Goal: Transaction & Acquisition: Purchase product/service

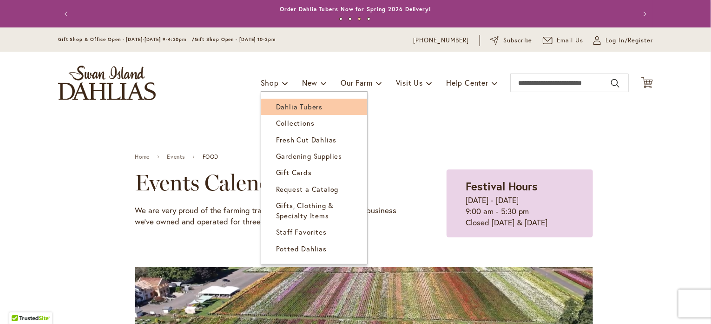
click at [280, 111] on span "Dahlia Tubers" at bounding box center [299, 106] width 46 height 9
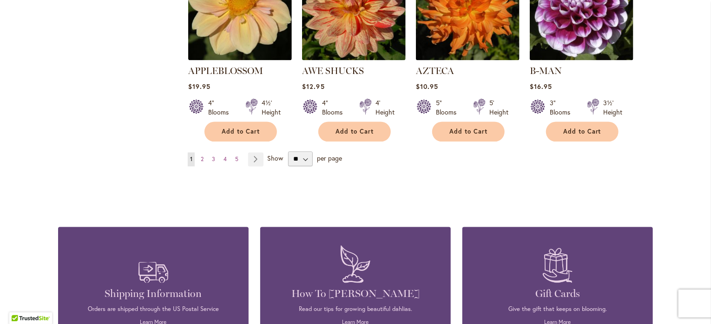
scroll to position [874, 0]
click at [310, 166] on select "** ** ** **" at bounding box center [300, 159] width 25 height 15
select select "**"
click at [292, 166] on select "** ** ** **" at bounding box center [300, 159] width 25 height 15
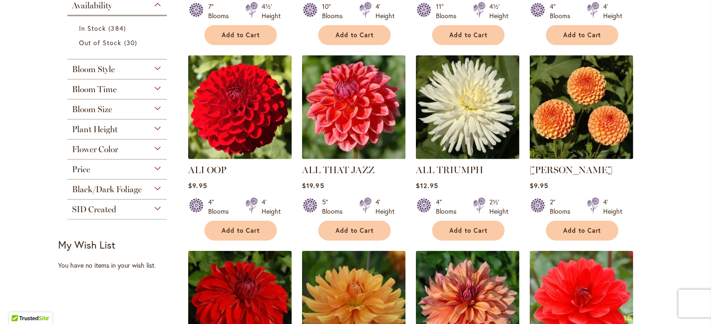
scroll to position [376, 0]
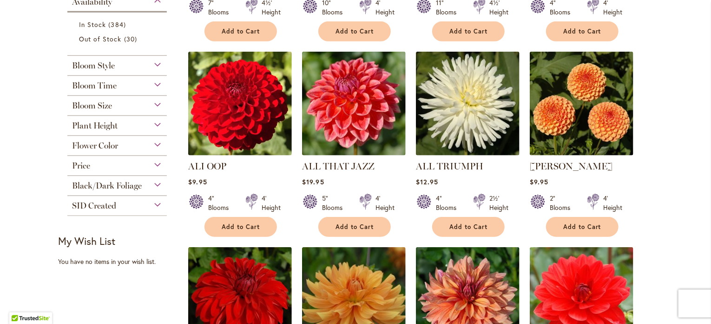
click at [91, 151] on span "Flower Color" at bounding box center [95, 145] width 46 height 10
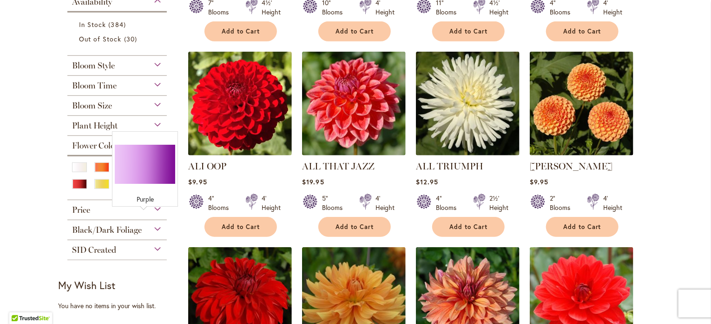
click at [144, 172] on div "Purple" at bounding box center [146, 167] width 15 height 10
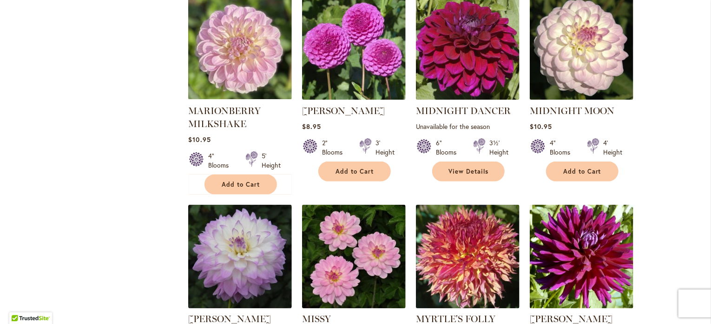
scroll to position [2434, 0]
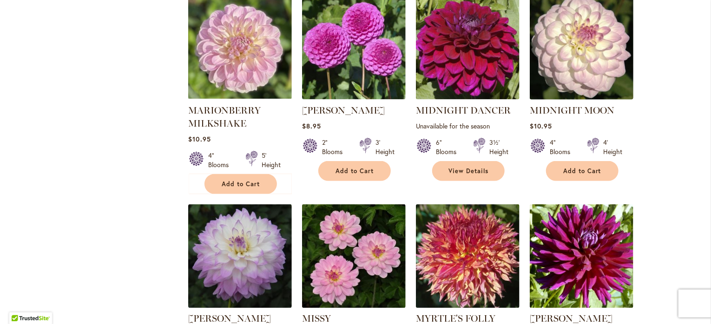
click at [569, 102] on img at bounding box center [582, 47] width 109 height 109
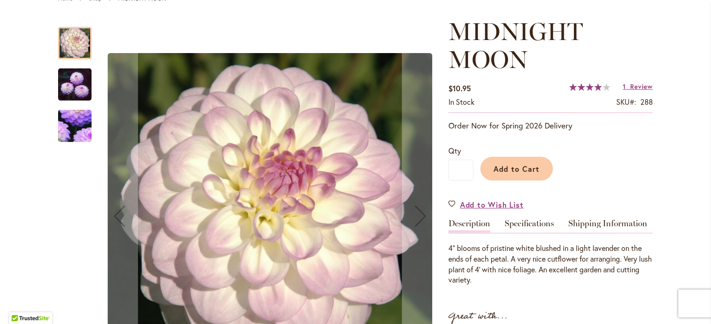
scroll to position [119, 0]
click at [73, 79] on img "MIDNIGHT MOON" at bounding box center [74, 84] width 33 height 34
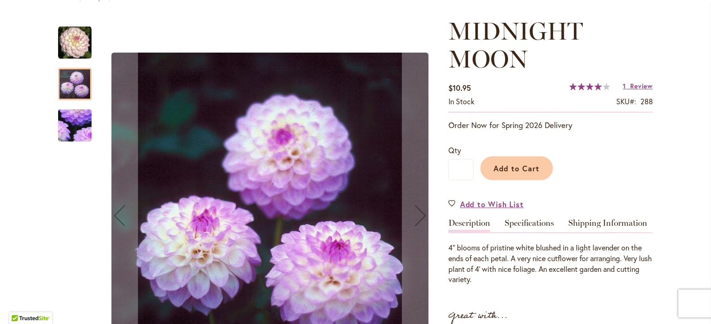
click at [73, 137] on img "MIDNIGHT MOON" at bounding box center [75, 125] width 66 height 64
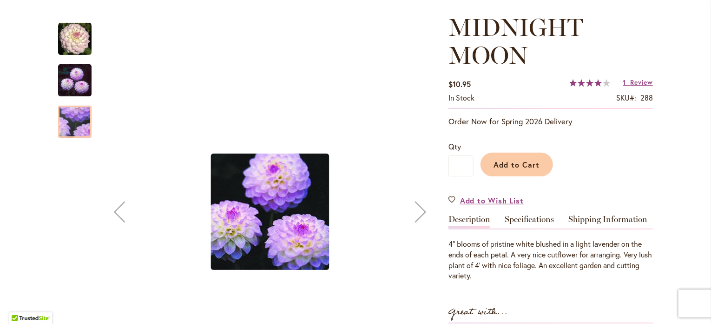
scroll to position [124, 0]
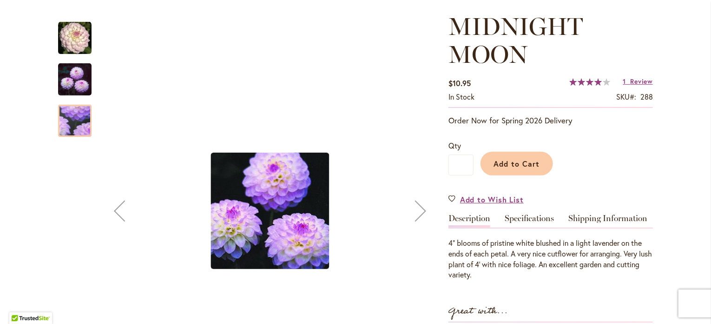
click at [69, 42] on img "MIDNIGHT MOON" at bounding box center [74, 37] width 33 height 33
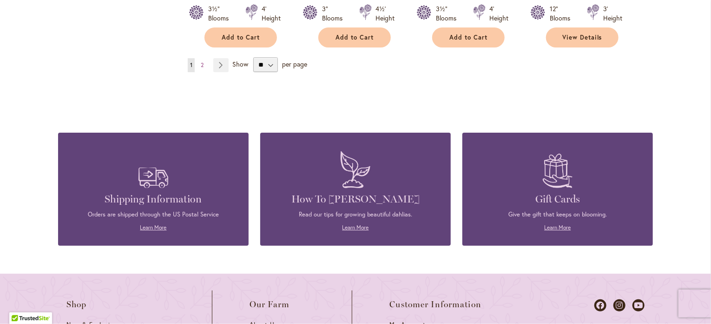
scroll to position [3376, 0]
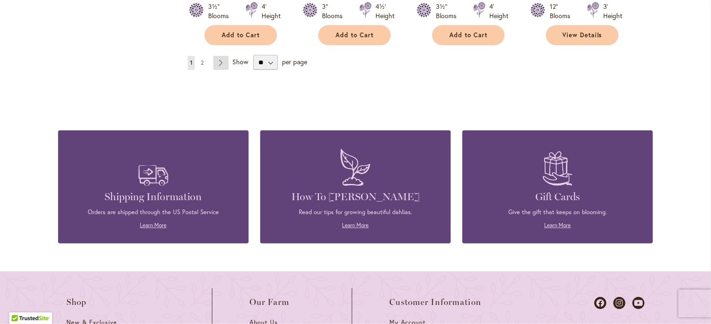
click at [219, 70] on link "Page Next" at bounding box center [220, 63] width 15 height 14
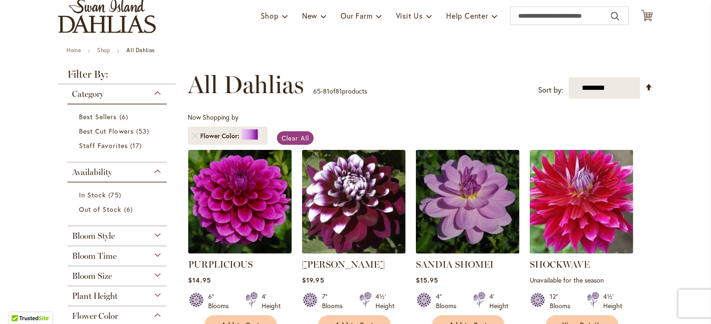
scroll to position [67, 0]
